Goal: Information Seeking & Learning: Learn about a topic

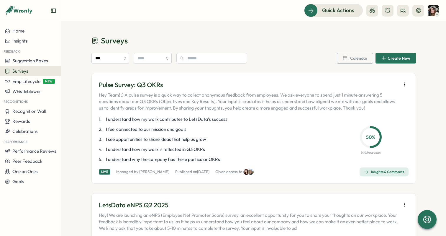
click at [374, 173] on div "Insights & Comments" at bounding box center [384, 171] width 40 height 5
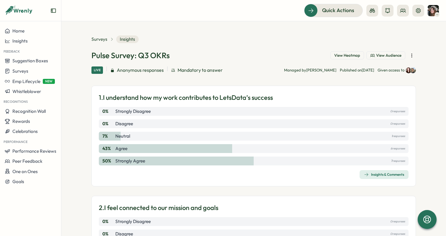
click at [340, 55] on span "View Heatmap" at bounding box center [347, 55] width 26 height 5
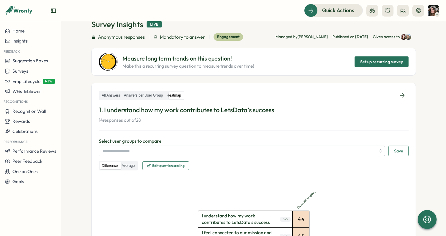
scroll to position [32, 0]
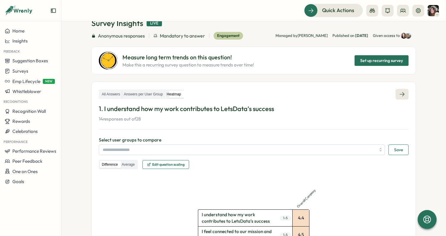
click at [403, 93] on icon at bounding box center [402, 94] width 6 height 6
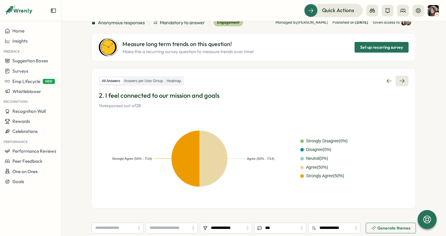
scroll to position [43, 0]
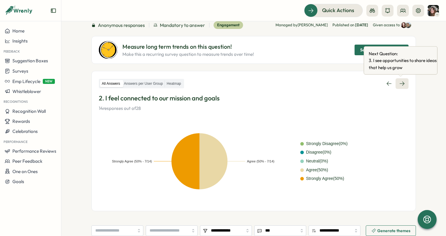
click at [404, 84] on link at bounding box center [402, 83] width 13 height 11
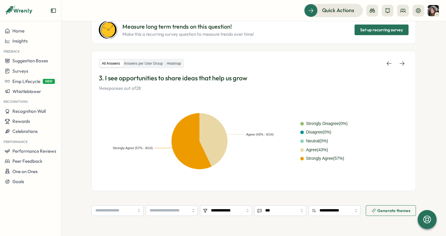
scroll to position [63, 0]
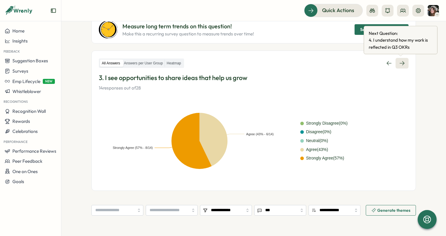
click at [402, 63] on icon at bounding box center [402, 63] width 5 height 4
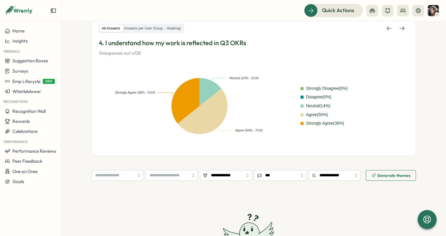
scroll to position [100, 0]
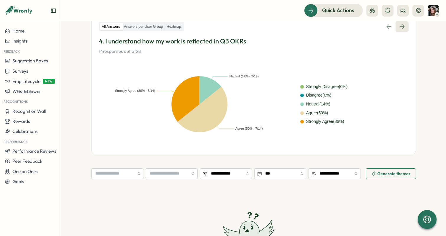
click at [400, 29] on icon at bounding box center [402, 27] width 6 height 6
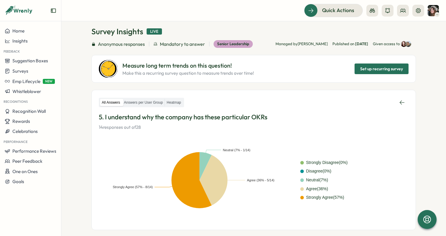
scroll to position [13, 0]
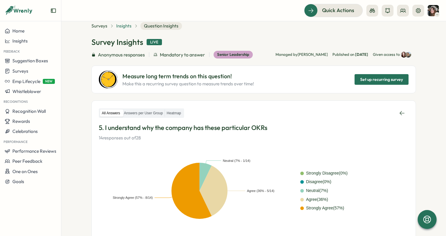
click at [120, 27] on span "Insights" at bounding box center [123, 26] width 15 height 6
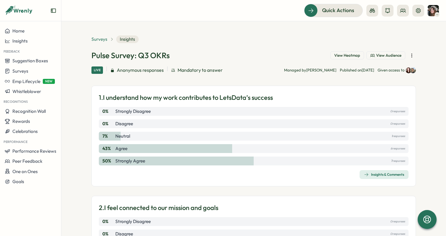
click at [99, 38] on span "Surveys" at bounding box center [99, 39] width 16 height 6
